Goal: Information Seeking & Learning: Learn about a topic

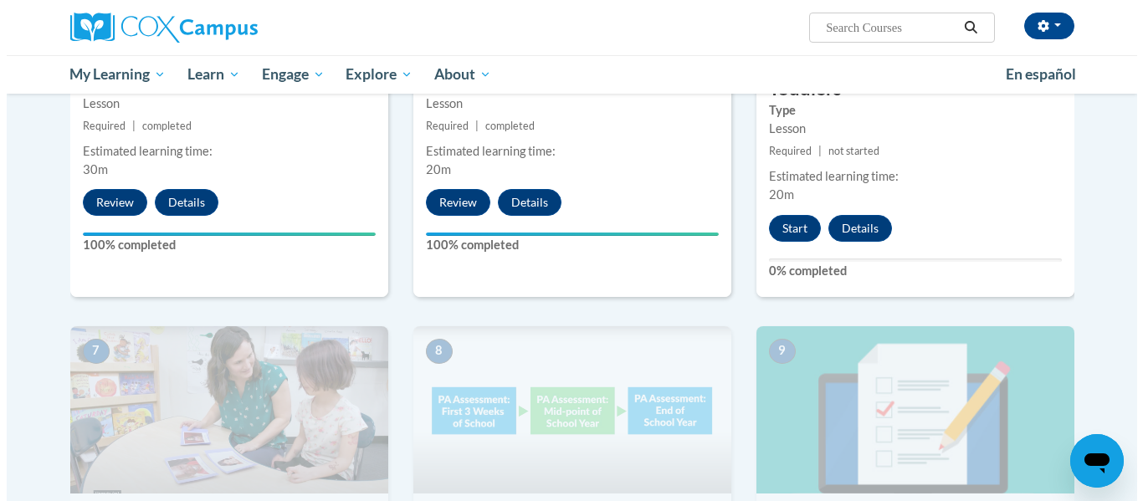
scroll to position [1049, 0]
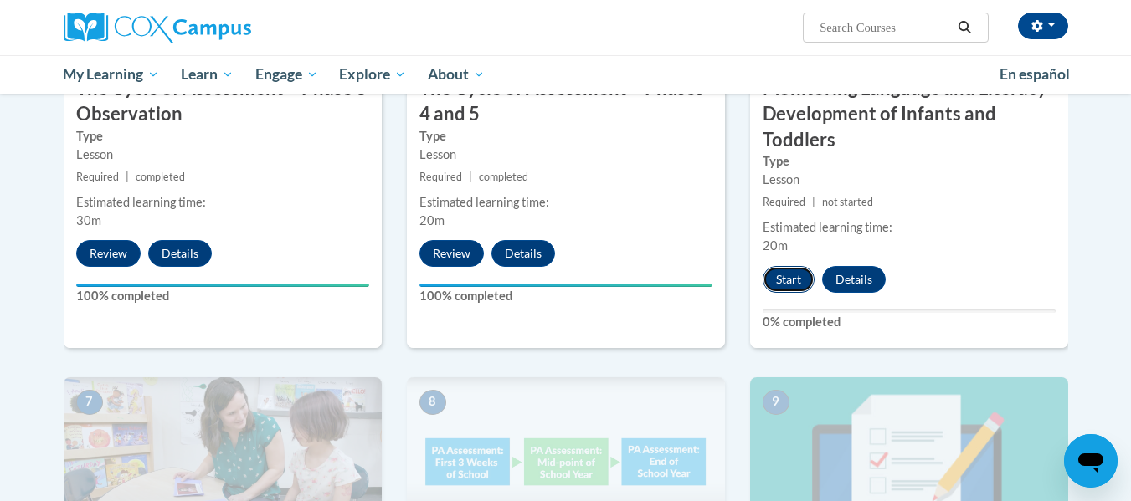
click at [787, 275] on button "Start" at bounding box center [789, 279] width 52 height 27
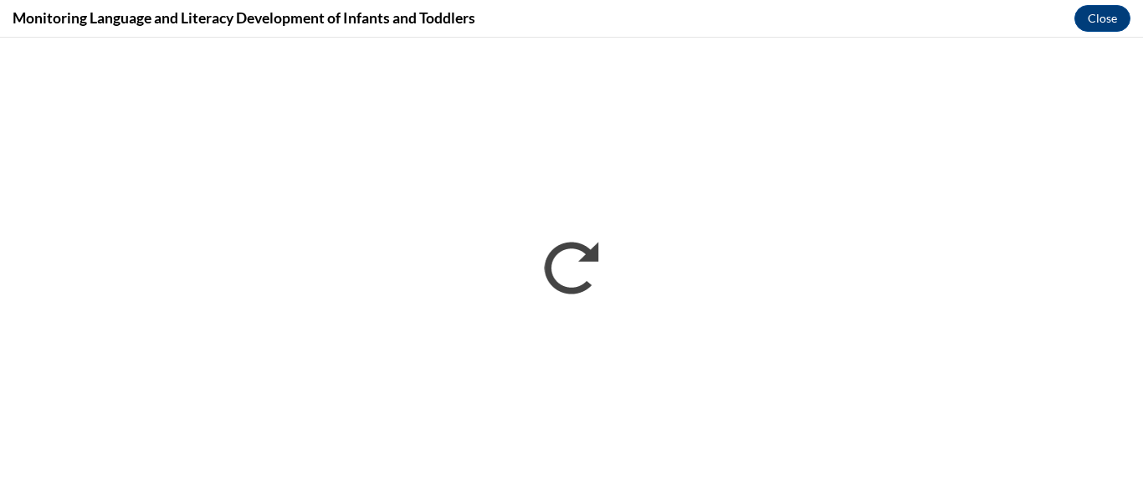
scroll to position [0, 0]
